Goal: Information Seeking & Learning: Learn about a topic

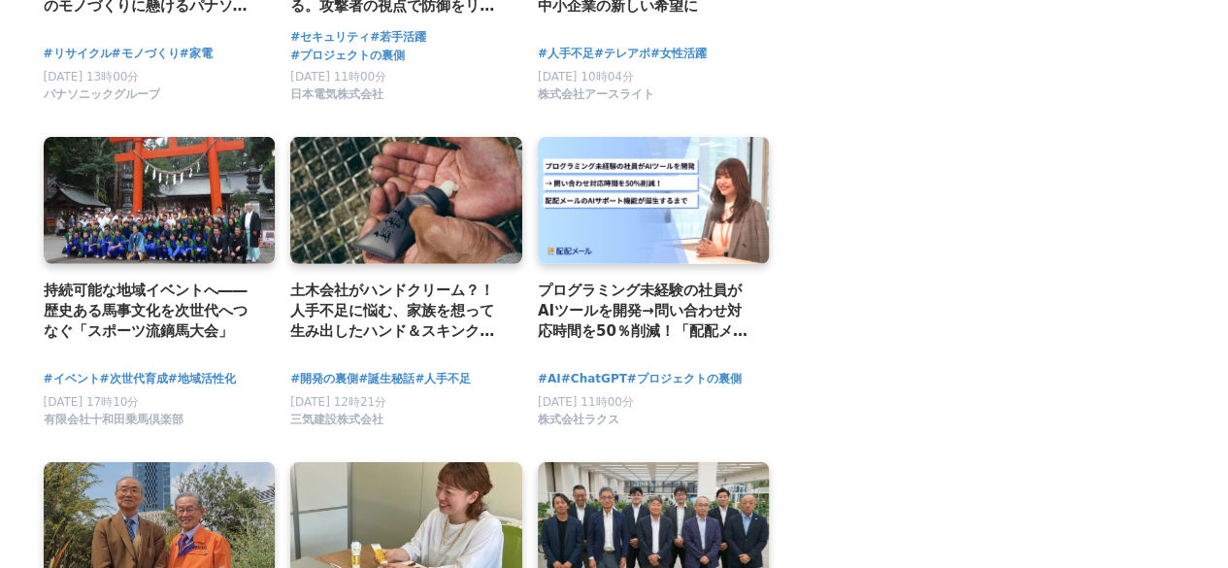
scroll to position [2740, 0]
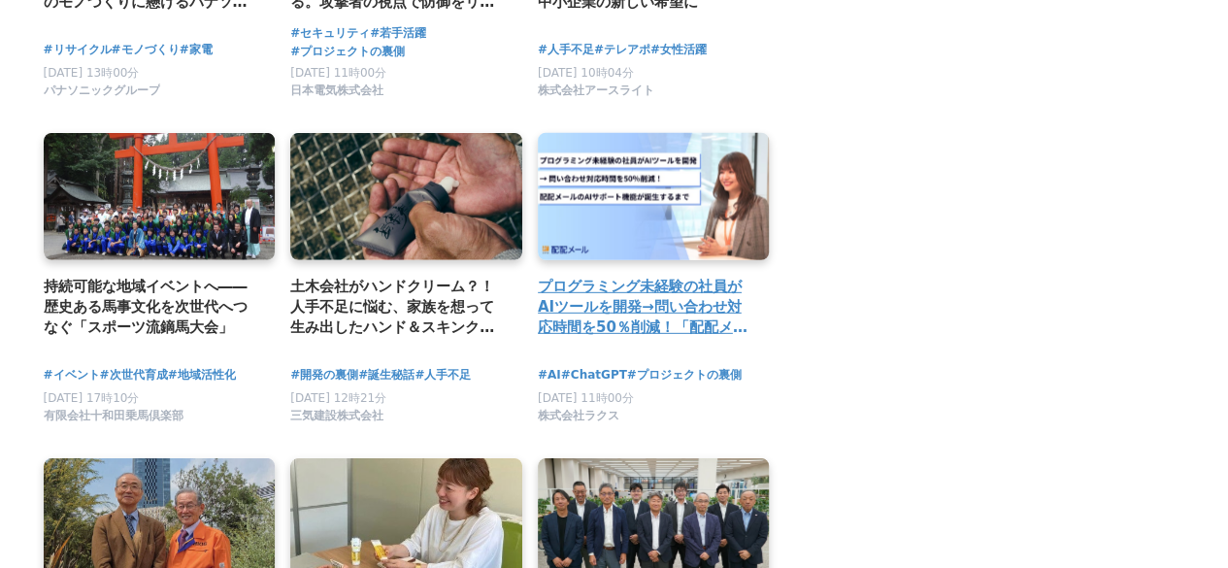
click at [684, 175] on link at bounding box center [654, 196] width 244 height 134
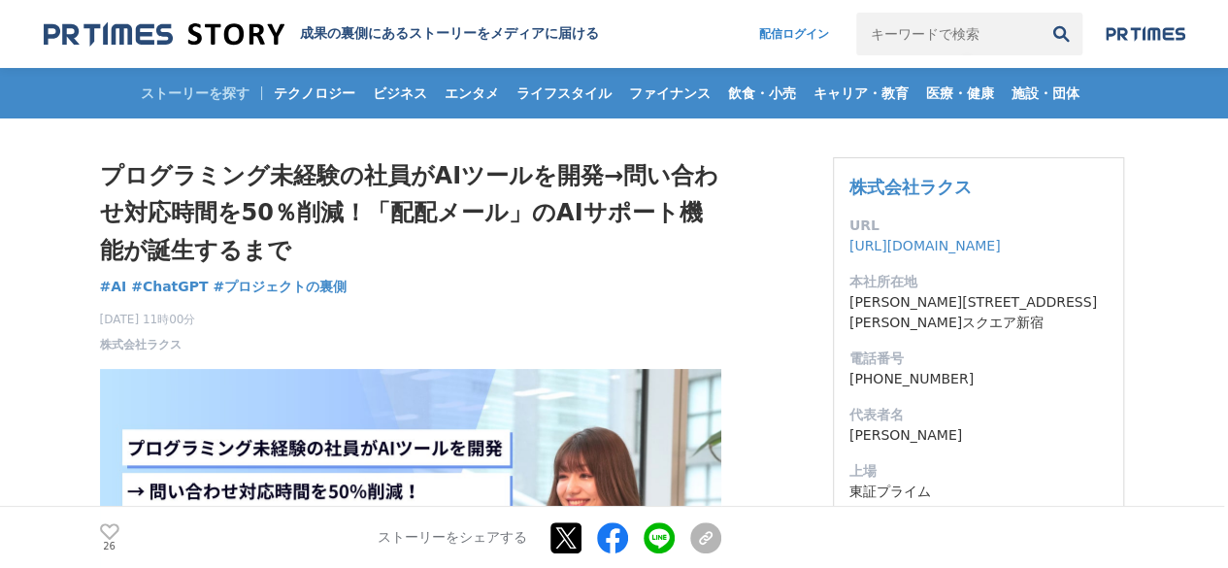
drag, startPoint x: 588, startPoint y: 111, endPoint x: 827, endPoint y: -72, distance: 300.7
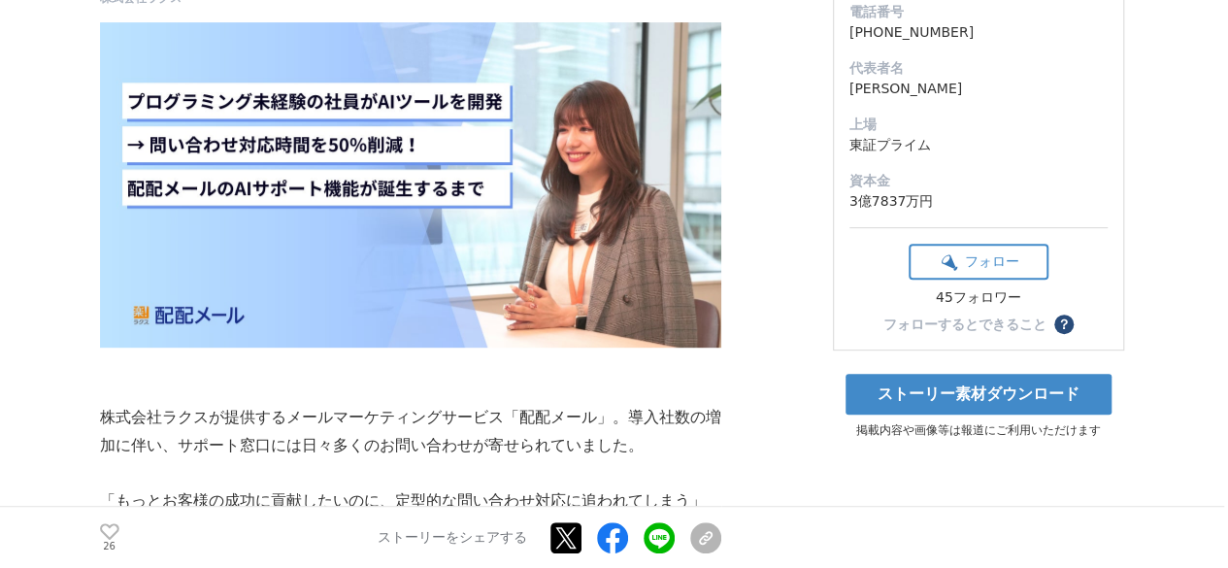
drag, startPoint x: 777, startPoint y: 299, endPoint x: 790, endPoint y: 295, distance: 13.2
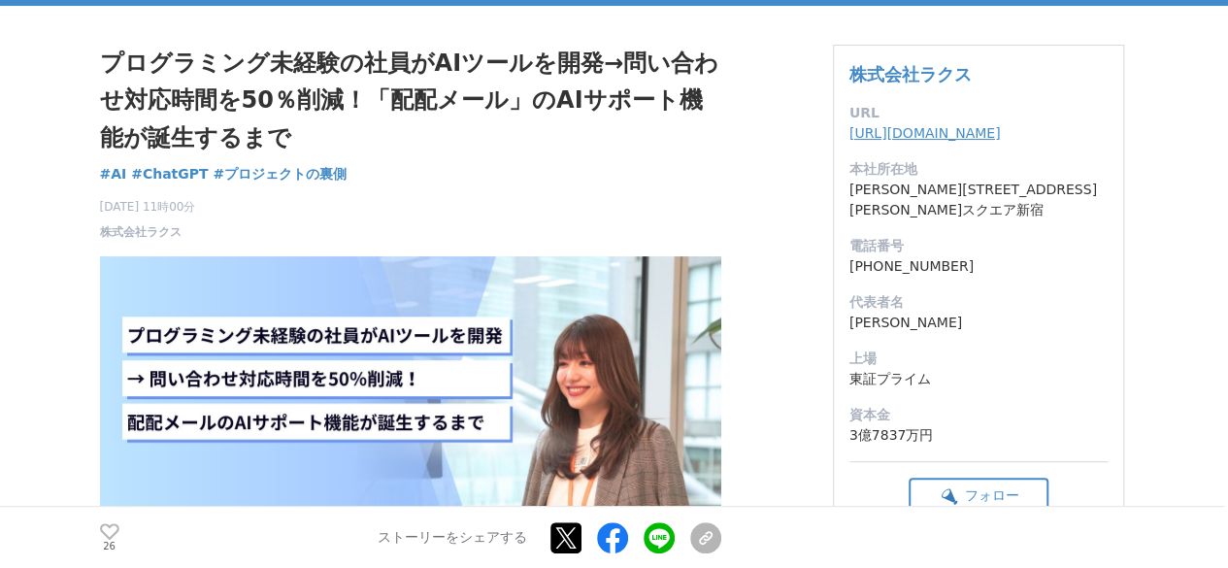
scroll to position [95, 0]
